Goal: Transaction & Acquisition: Download file/media

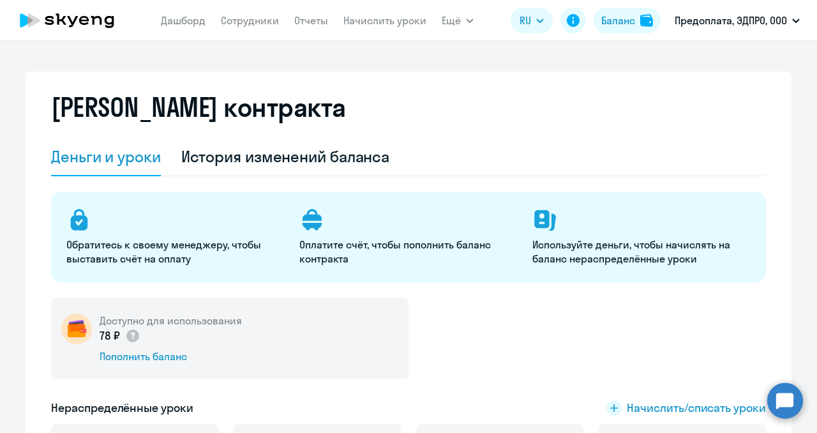
select select "english_adult_not_native_speaker"
click at [635, 20] on button "Баланс" at bounding box center [626, 21] width 67 height 26
click at [644, 21] on img at bounding box center [646, 20] width 13 height 13
click at [646, 22] on img at bounding box center [646, 20] width 13 height 13
select select "english_adult_not_native_speaker"
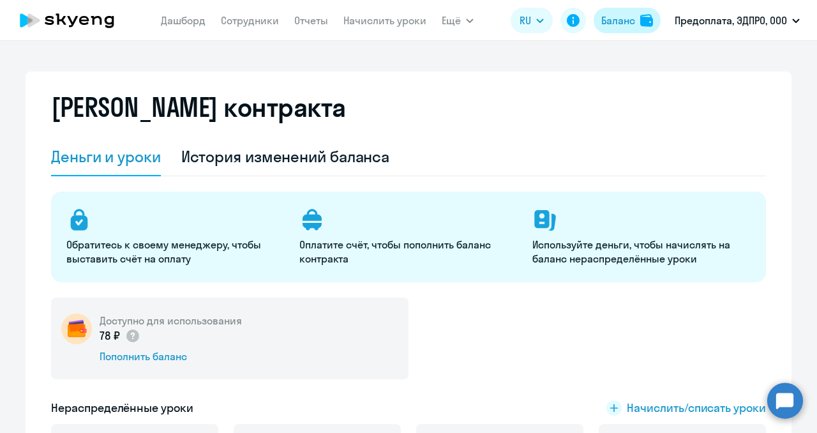
click at [644, 20] on img at bounding box center [646, 20] width 13 height 13
click at [618, 23] on div "Баланс" at bounding box center [618, 20] width 34 height 15
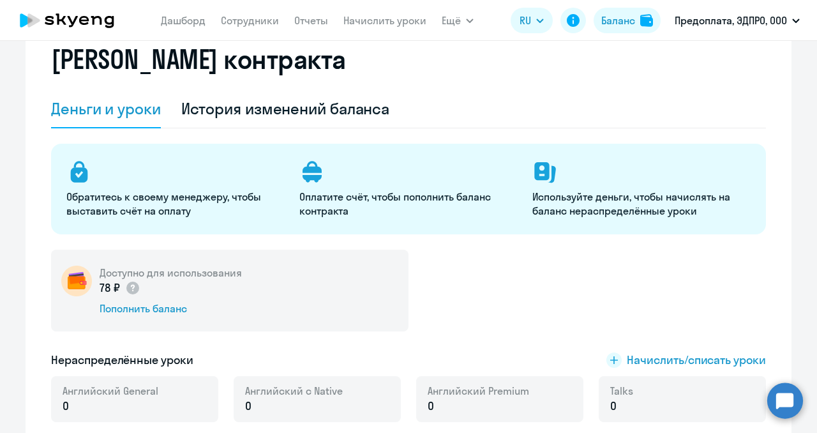
scroll to position [31, 0]
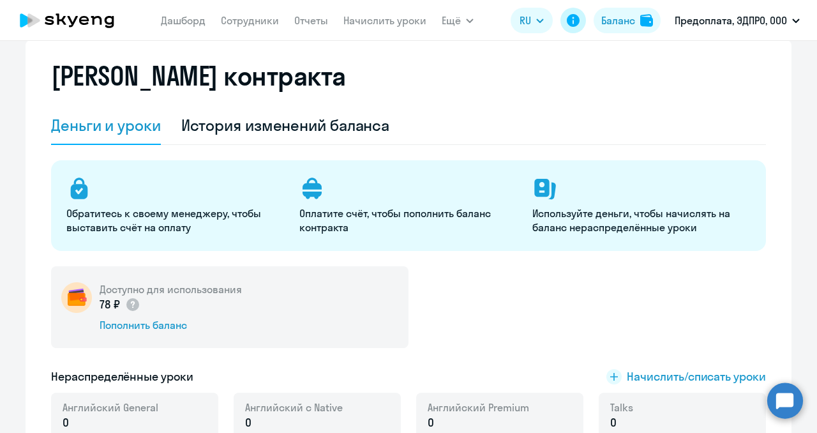
click at [575, 24] on icon at bounding box center [573, 20] width 13 height 13
click at [709, 34] on button "Предоплата, ЭДПРО, ООО" at bounding box center [737, 20] width 138 height 31
click at [466, 20] on icon "button" at bounding box center [470, 21] width 8 height 4
click at [492, 54] on link "Документооборот" at bounding box center [497, 56] width 86 height 13
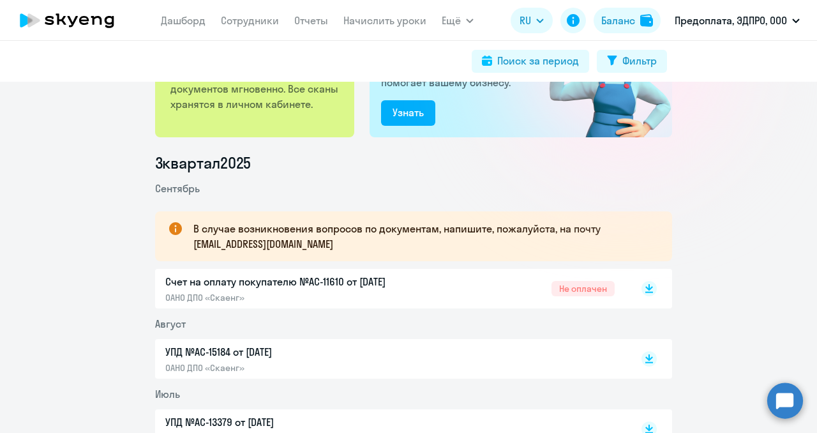
scroll to position [109, 0]
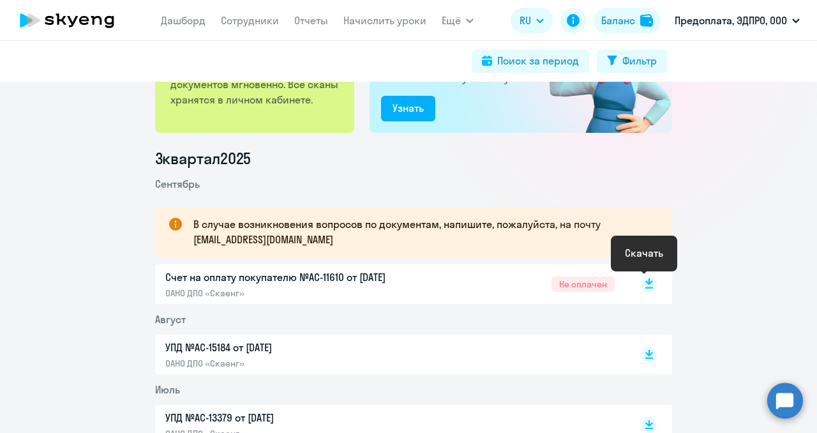
click at [642, 283] on rect at bounding box center [648, 283] width 15 height 15
